Goal: Find specific page/section: Find specific page/section

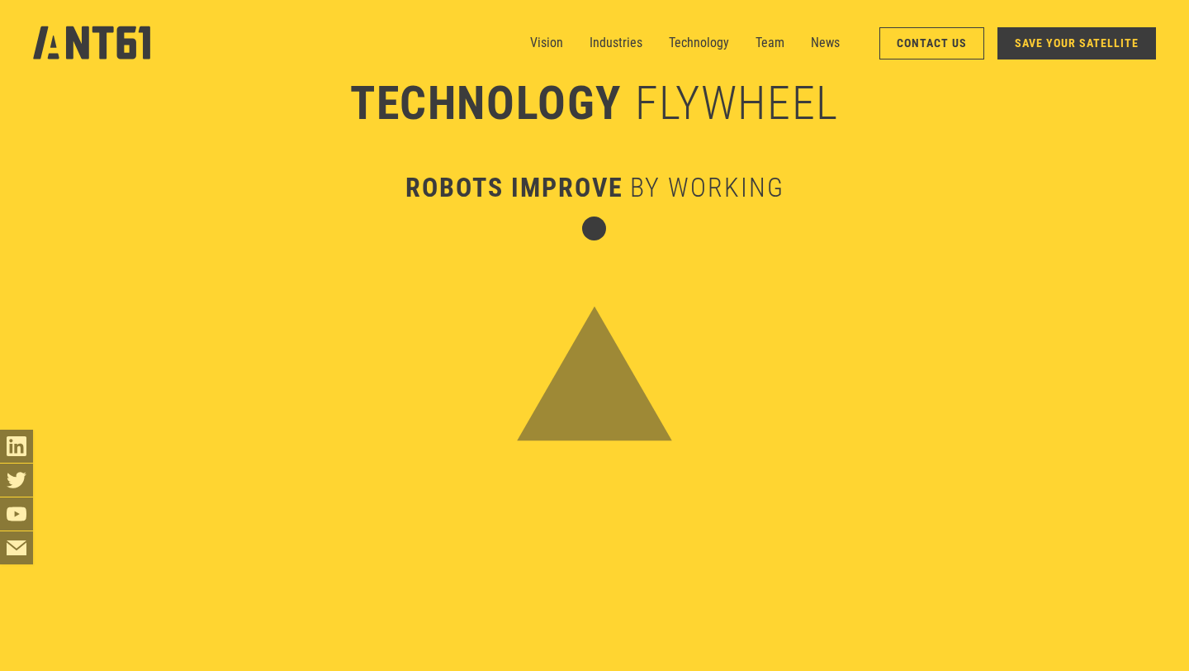
scroll to position [4919, 0]
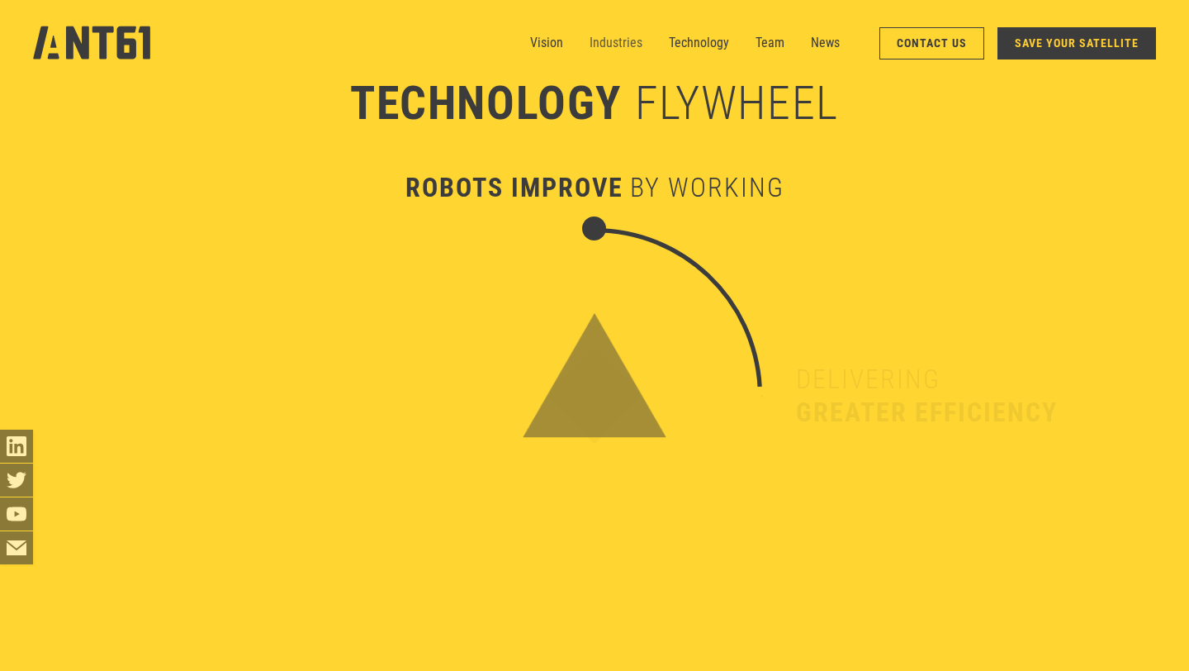
click at [625, 43] on link "Industries" at bounding box center [616, 42] width 53 height 33
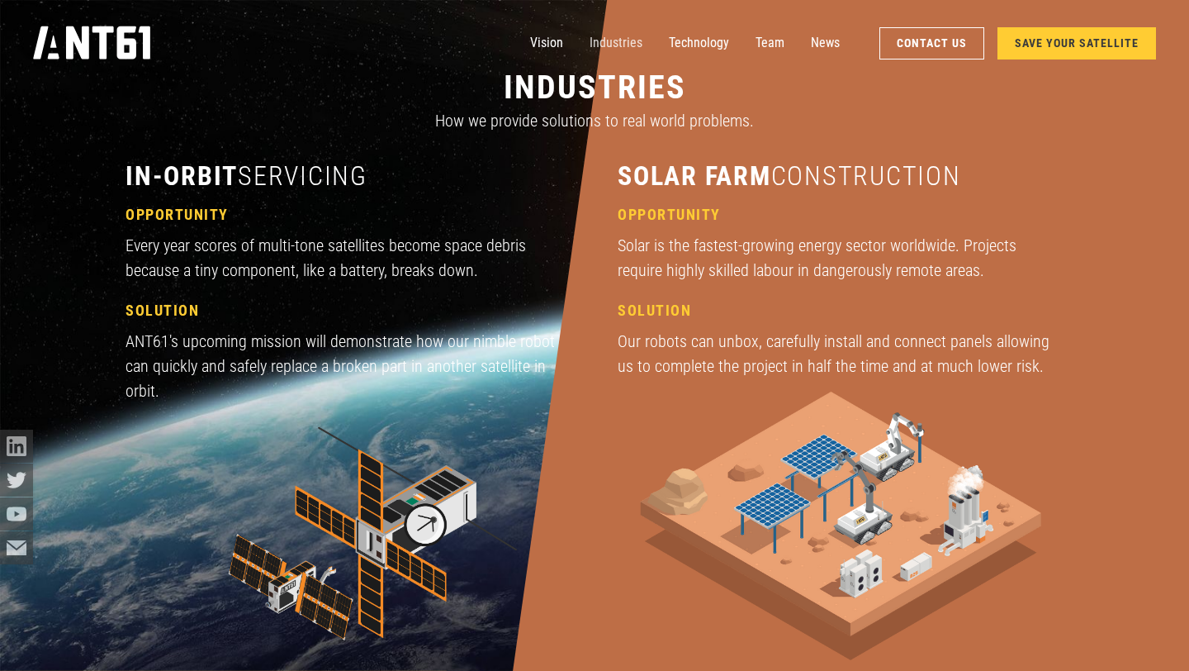
scroll to position [2006, 0]
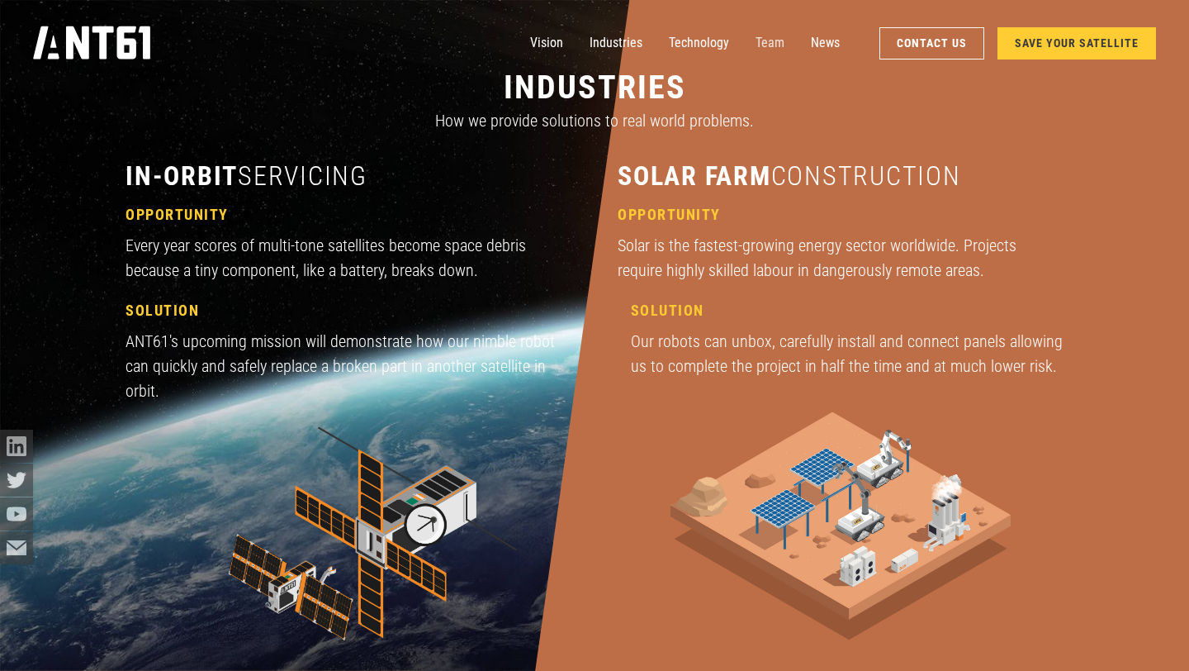
click at [780, 46] on link "Team" at bounding box center [770, 42] width 29 height 33
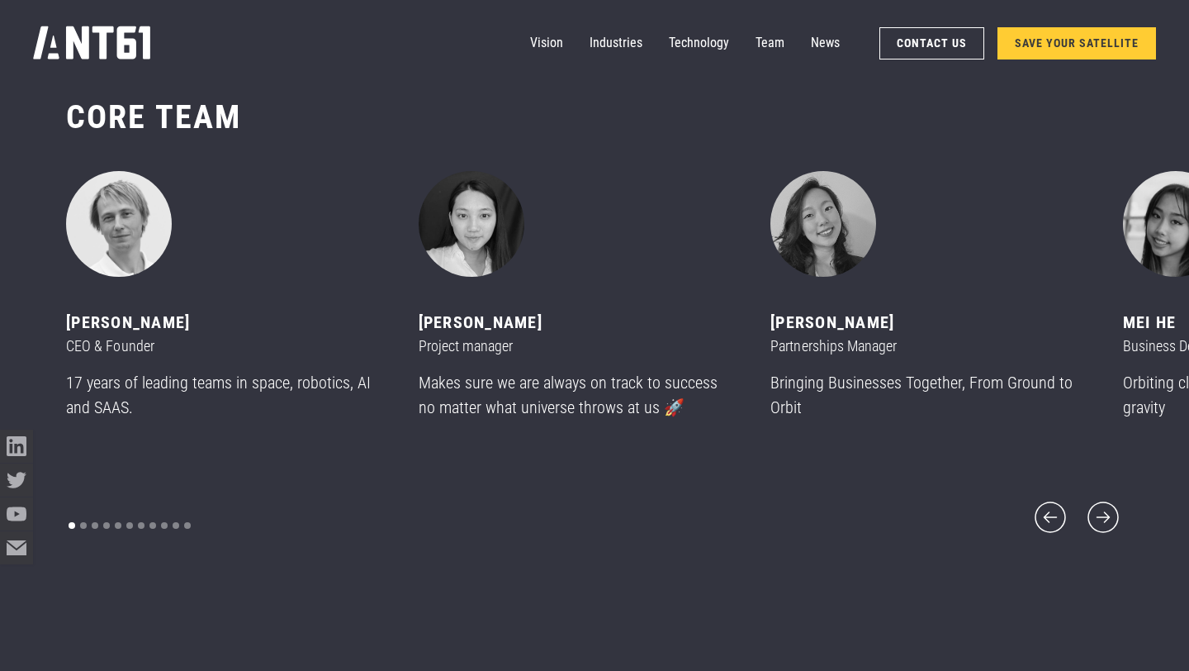
scroll to position [8070, 0]
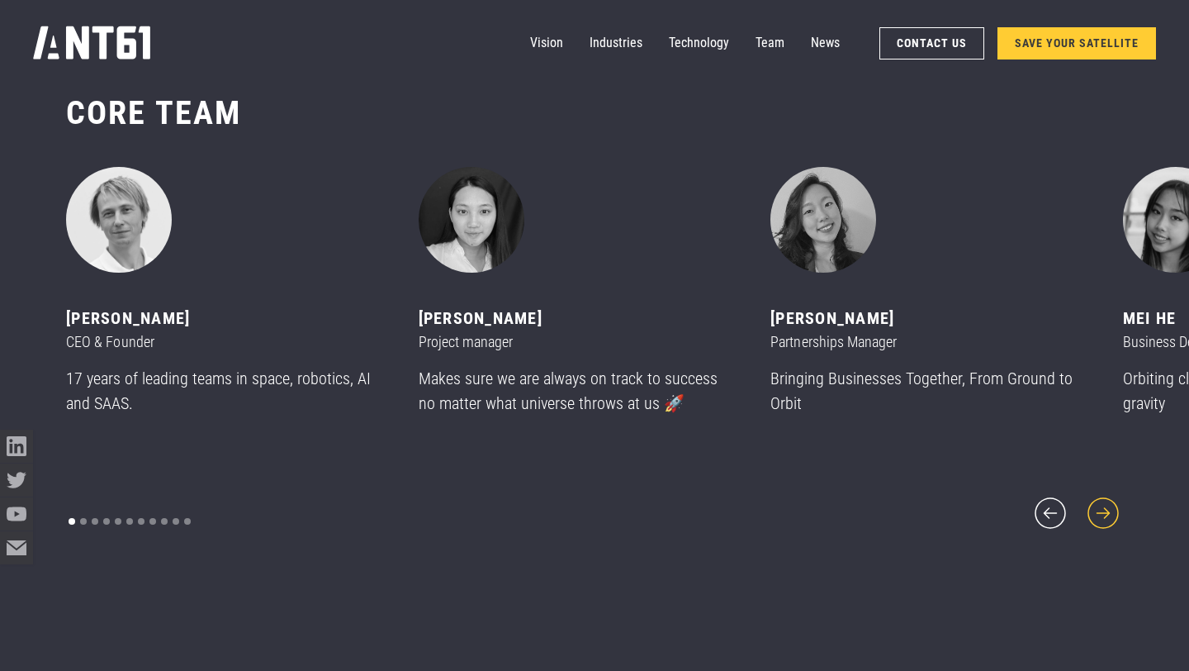
click at [1112, 498] on icon "next slide" at bounding box center [1104, 513] width 40 height 40
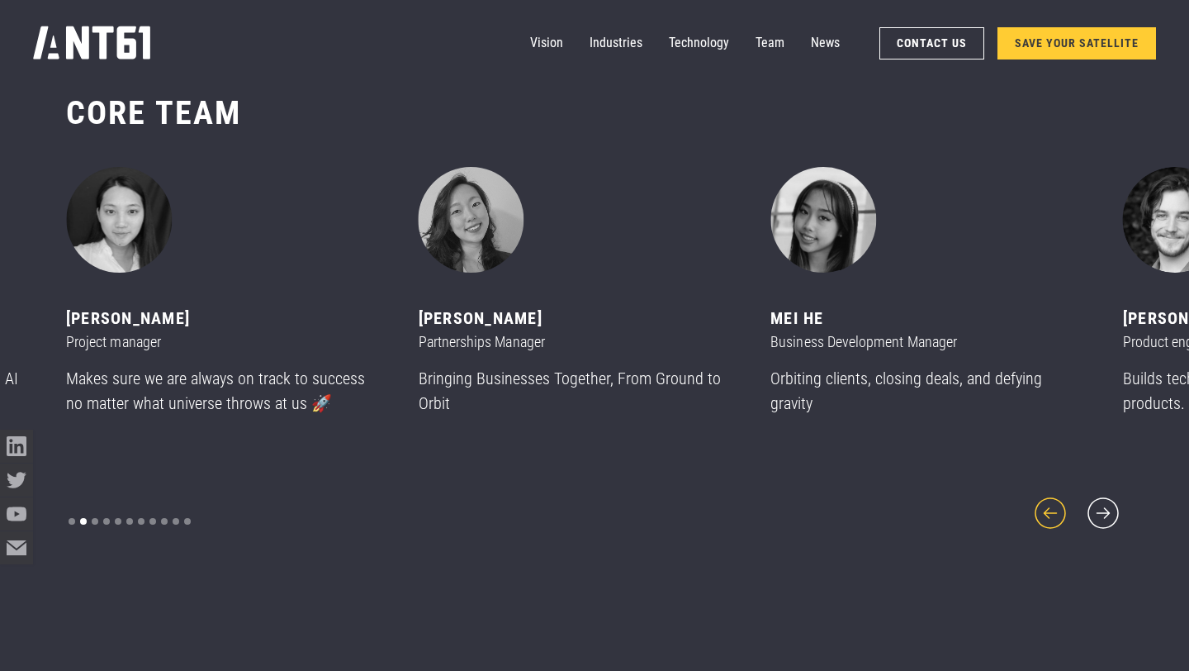
click at [1062, 500] on icon "previous slide" at bounding box center [1051, 513] width 40 height 40
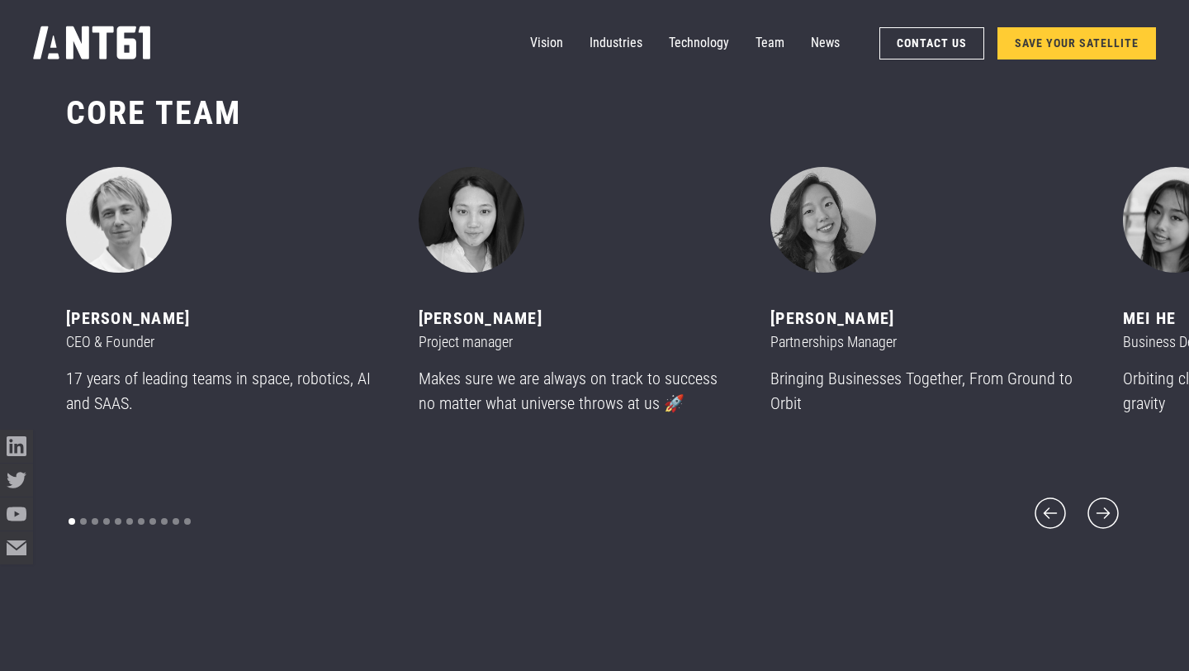
drag, startPoint x: 223, startPoint y: 315, endPoint x: 201, endPoint y: 321, distance: 23.0
click at [201, 321] on div "[PERSON_NAME] CEO & Founder 17 years of leading teams in space, robotics, AI an…" at bounding box center [222, 298] width 313 height 262
copy div "[PERSON_NAME]"
